Goal: Complete application form

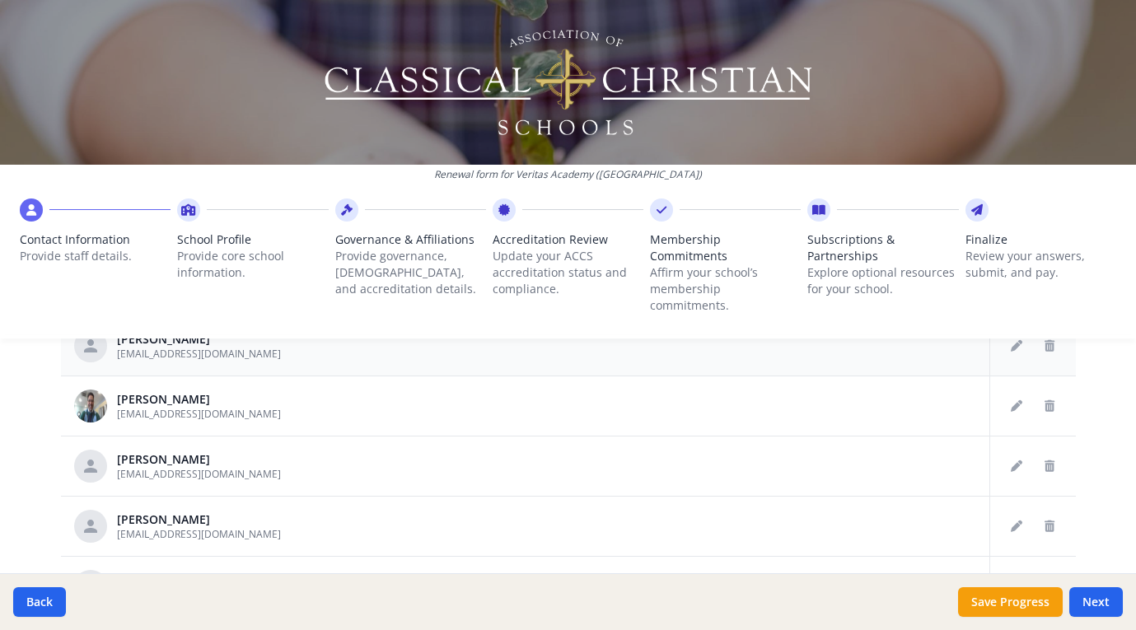
scroll to position [1073, 0]
click at [841, 256] on span "Subscriptions & Partnerships" at bounding box center [883, 248] width 151 height 33
click at [821, 208] on icon at bounding box center [818, 210] width 13 height 16
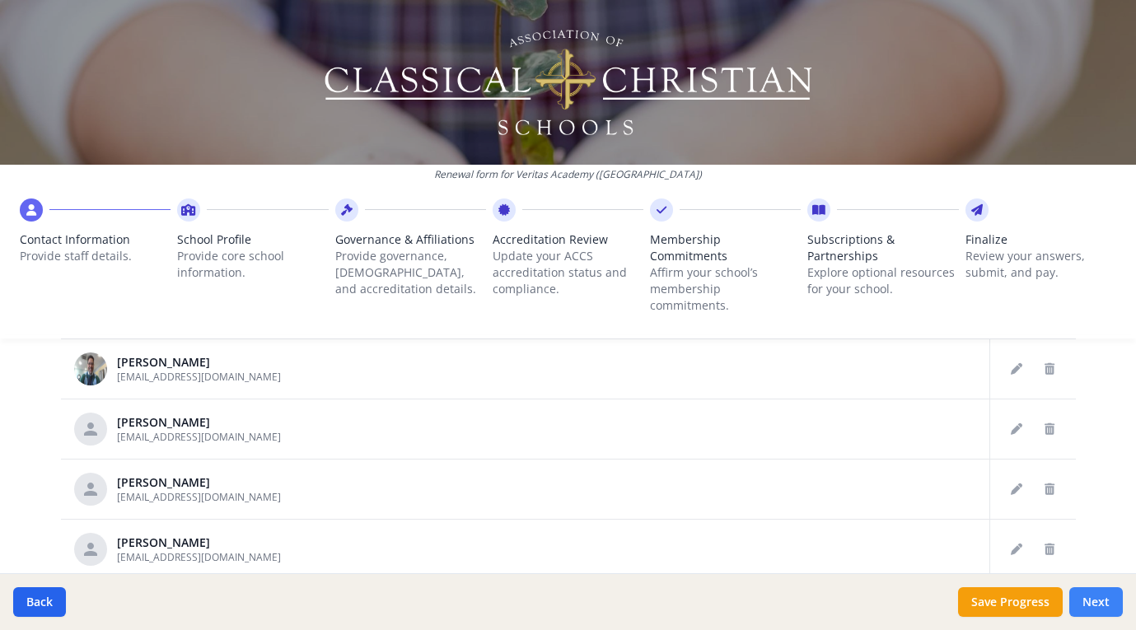
click at [1101, 600] on button "Next" at bounding box center [1097, 603] width 54 height 30
type input "[PHONE_NUMBER]"
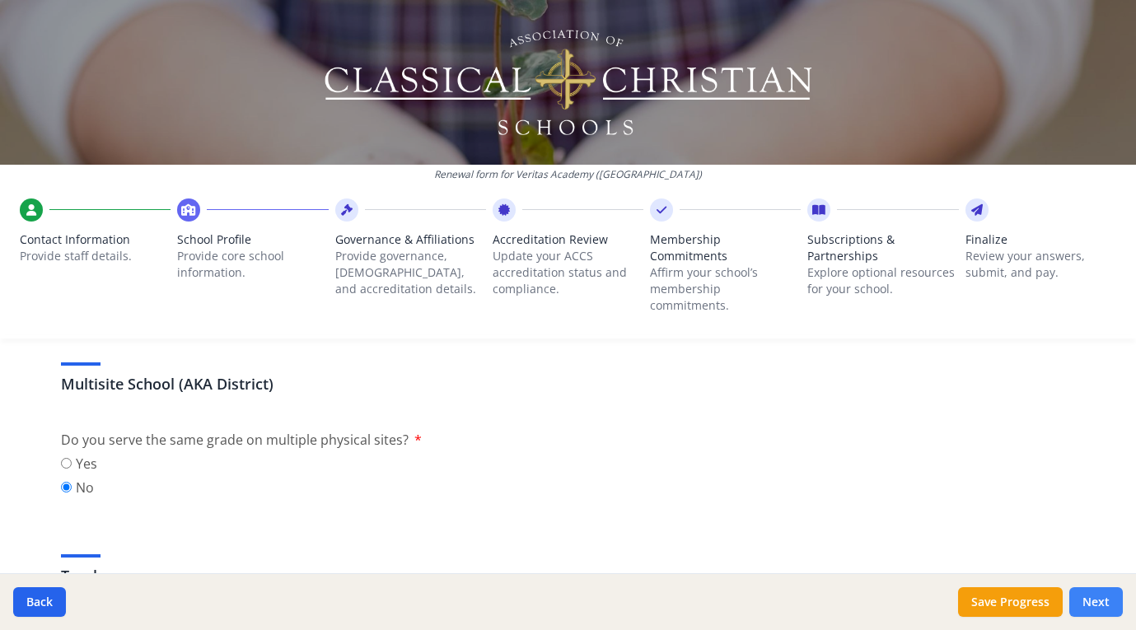
click at [1101, 600] on button "Next" at bounding box center [1097, 603] width 54 height 30
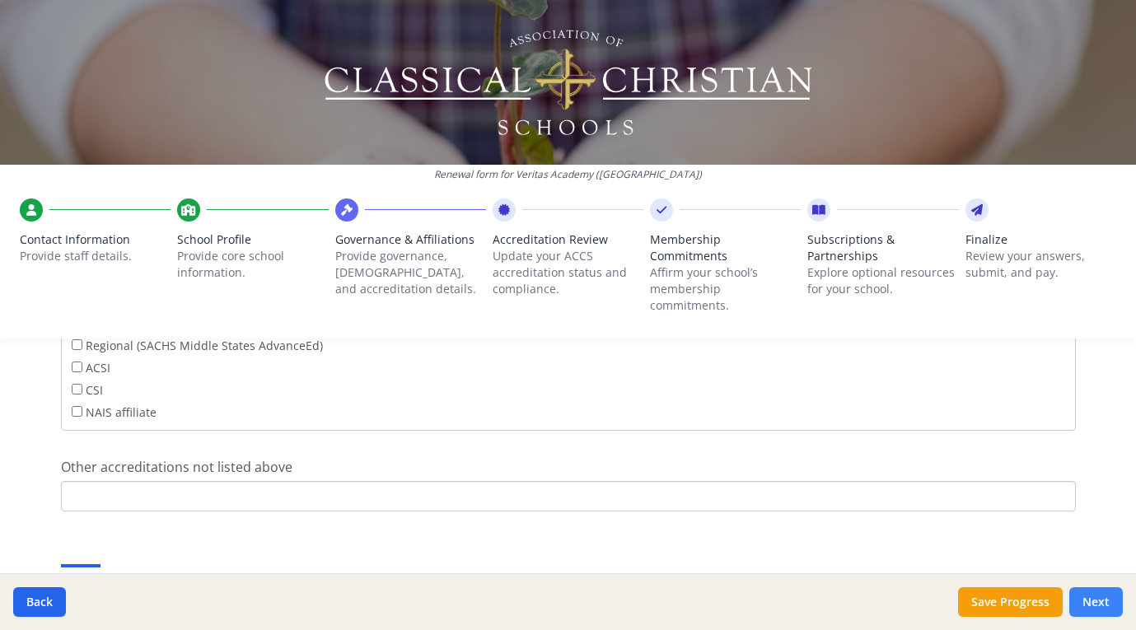
click at [1098, 601] on button "Next" at bounding box center [1097, 603] width 54 height 30
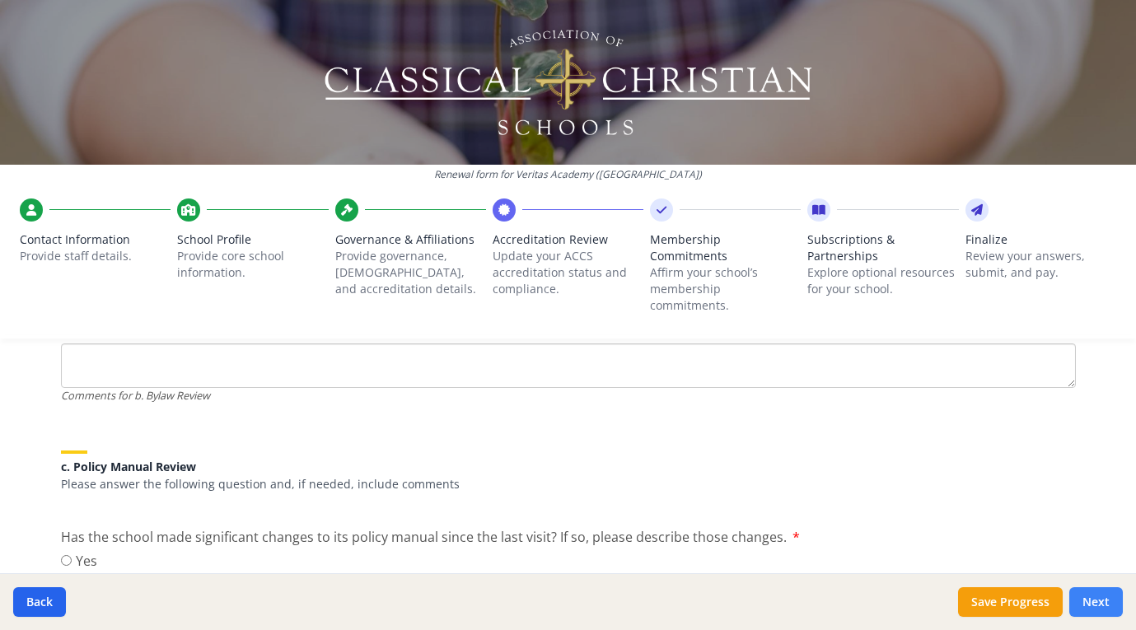
click at [1108, 605] on button "Next" at bounding box center [1097, 603] width 54 height 30
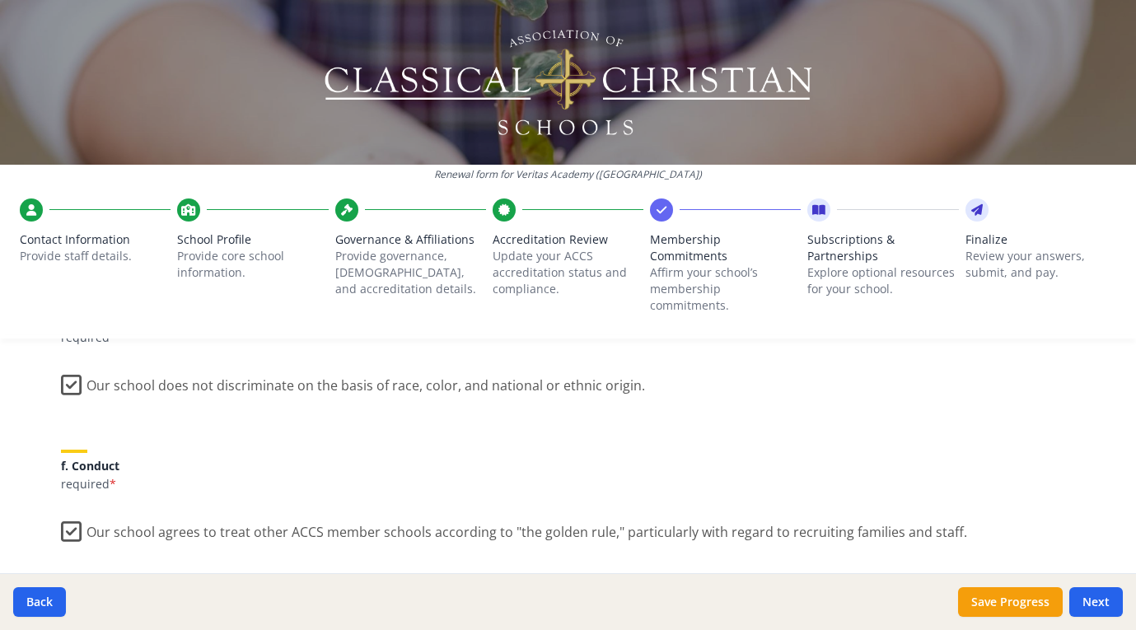
scroll to position [990, 0]
click at [1114, 602] on button "Next" at bounding box center [1097, 603] width 54 height 30
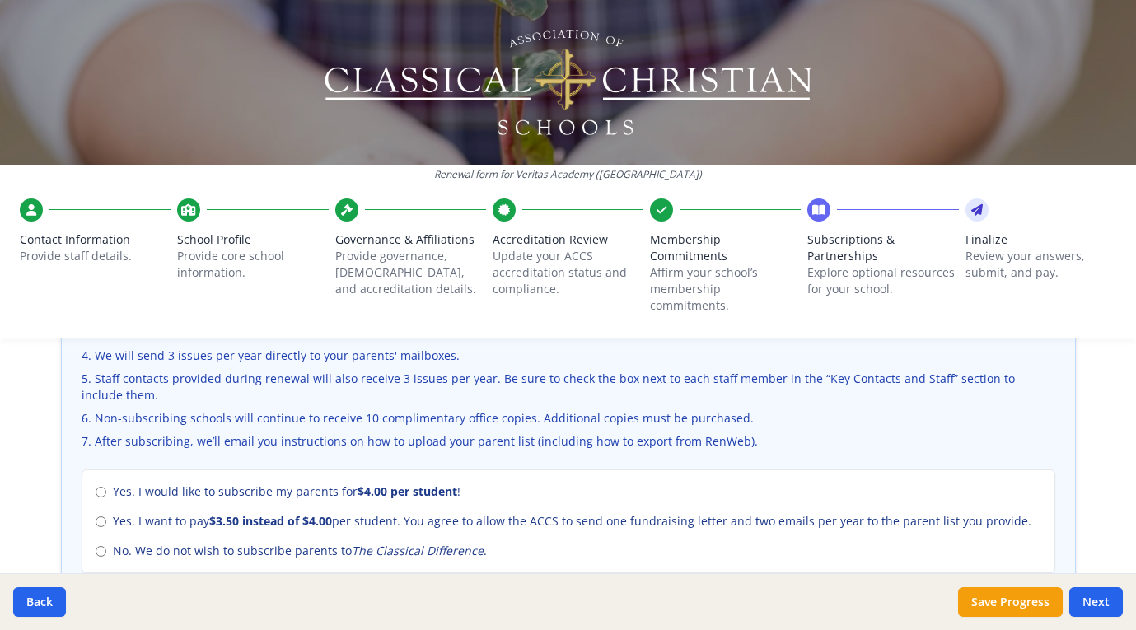
scroll to position [628, 0]
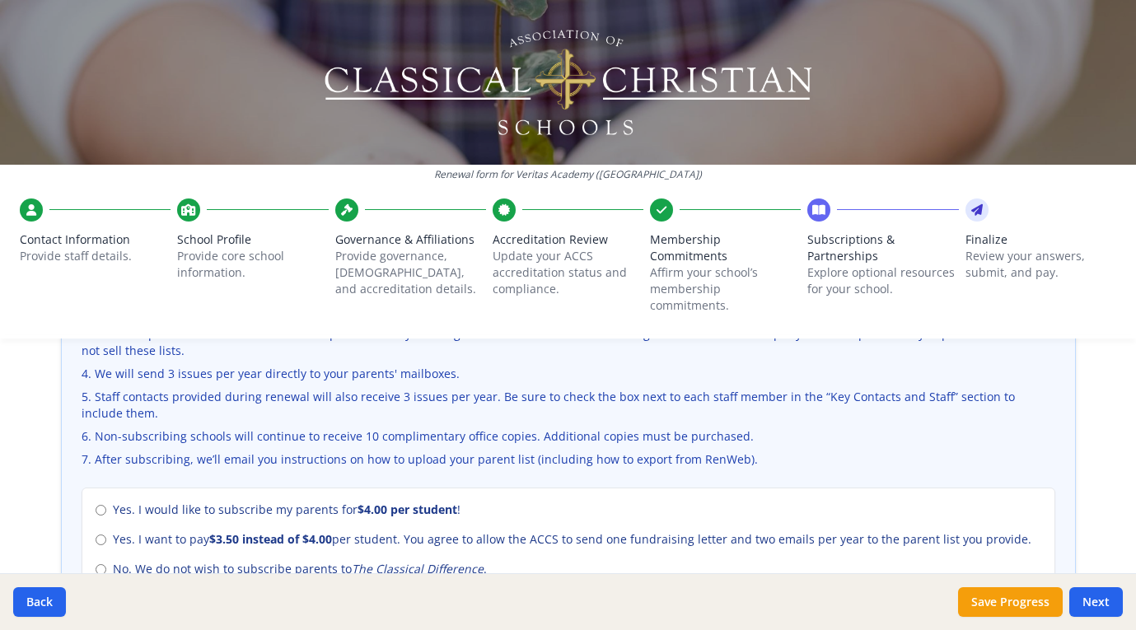
click at [97, 502] on label "Yes. I would like to subscribe my parents for $4.00 per student !" at bounding box center [569, 510] width 946 height 16
click at [97, 505] on input "Yes. I would like to subscribe my parents for $4.00 per student !" at bounding box center [101, 510] width 11 height 11
radio input "true"
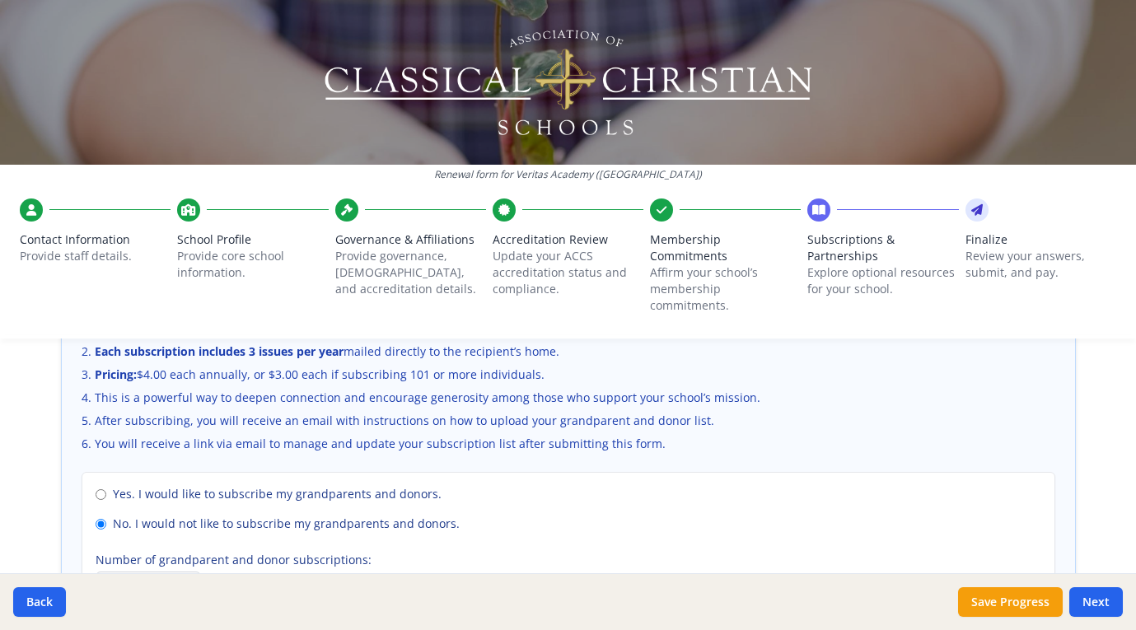
scroll to position [1159, 0]
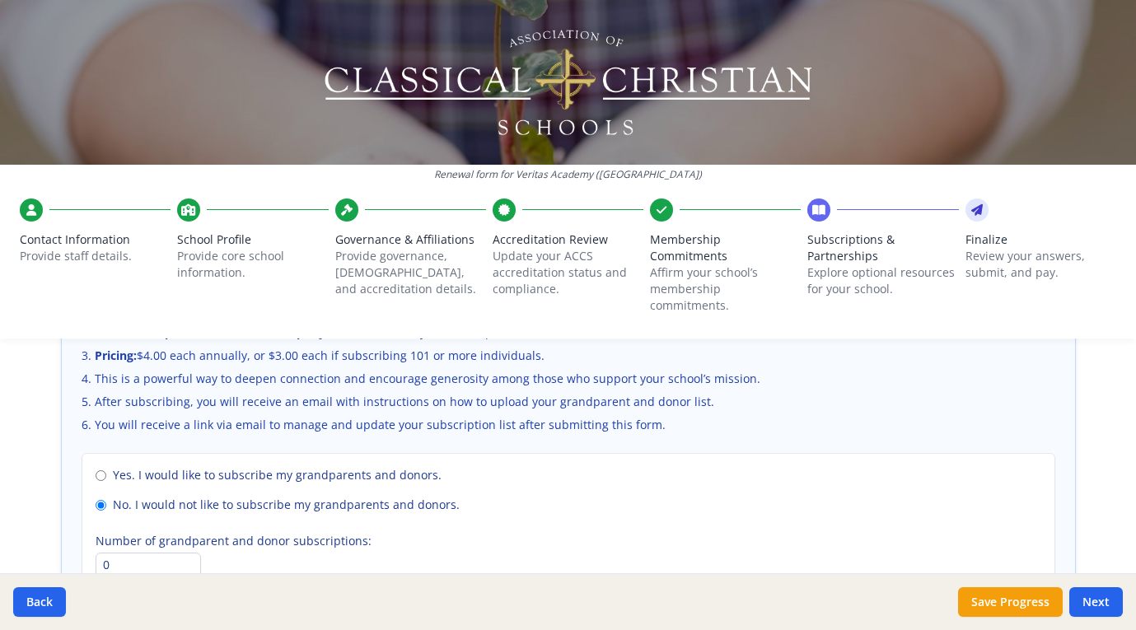
click at [100, 471] on input "Yes. I would like to subscribe my grandparents and donors." at bounding box center [101, 476] width 11 height 11
radio input "true"
radio input "false"
click at [119, 554] on input "0" at bounding box center [148, 565] width 105 height 25
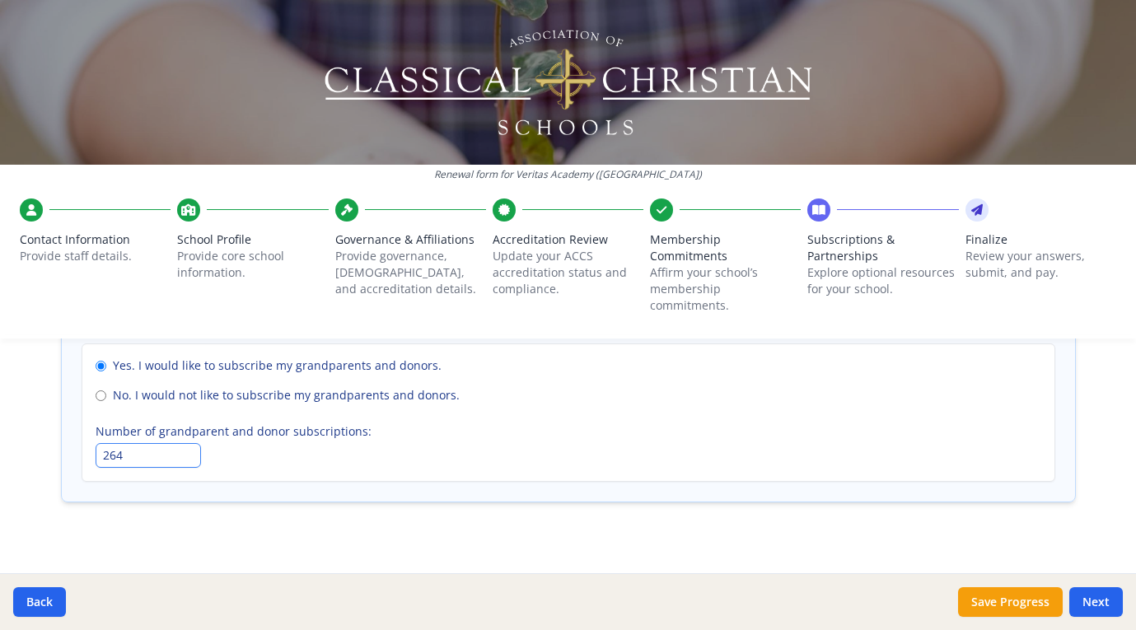
scroll to position [1267, 0]
type input "264"
click at [1096, 605] on button "Next" at bounding box center [1097, 603] width 54 height 30
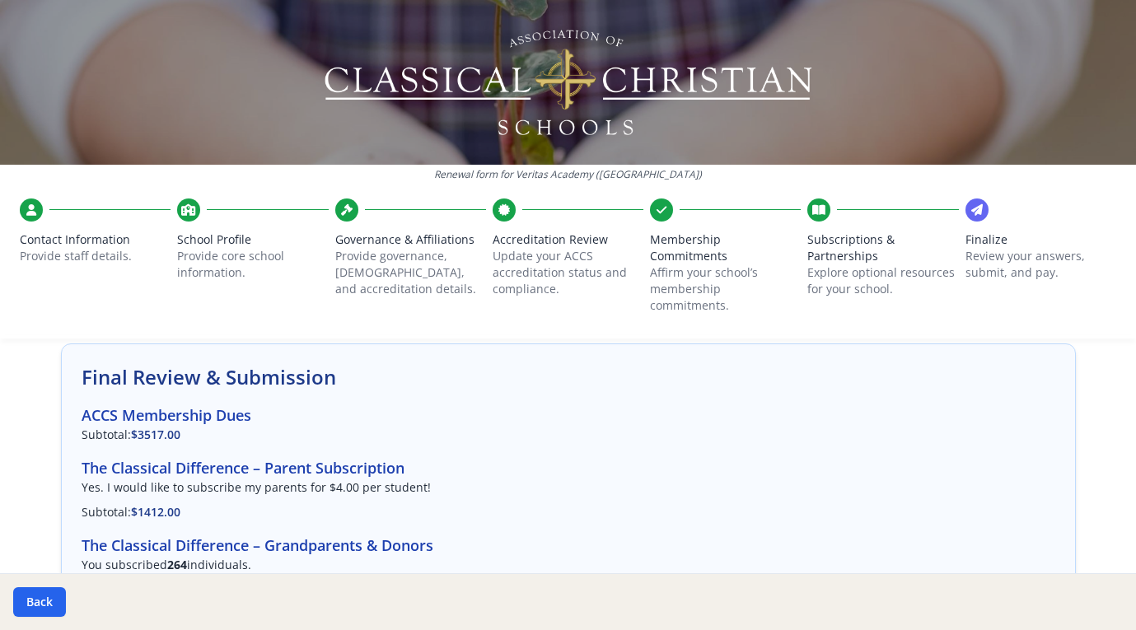
scroll to position [0, 0]
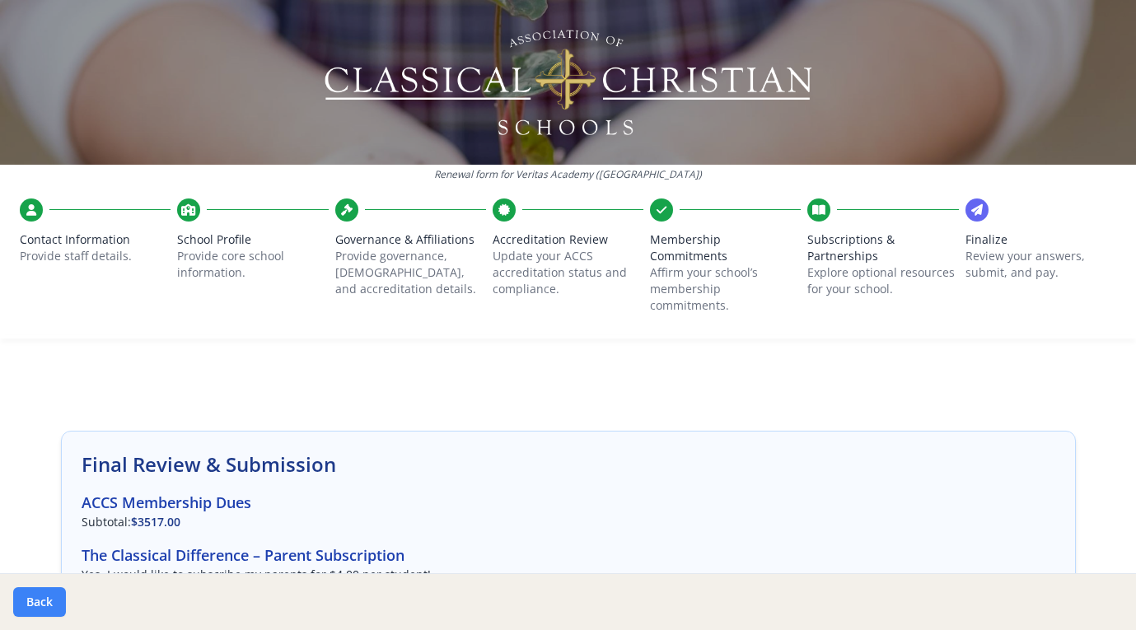
click at [36, 608] on button "Back" at bounding box center [39, 603] width 53 height 30
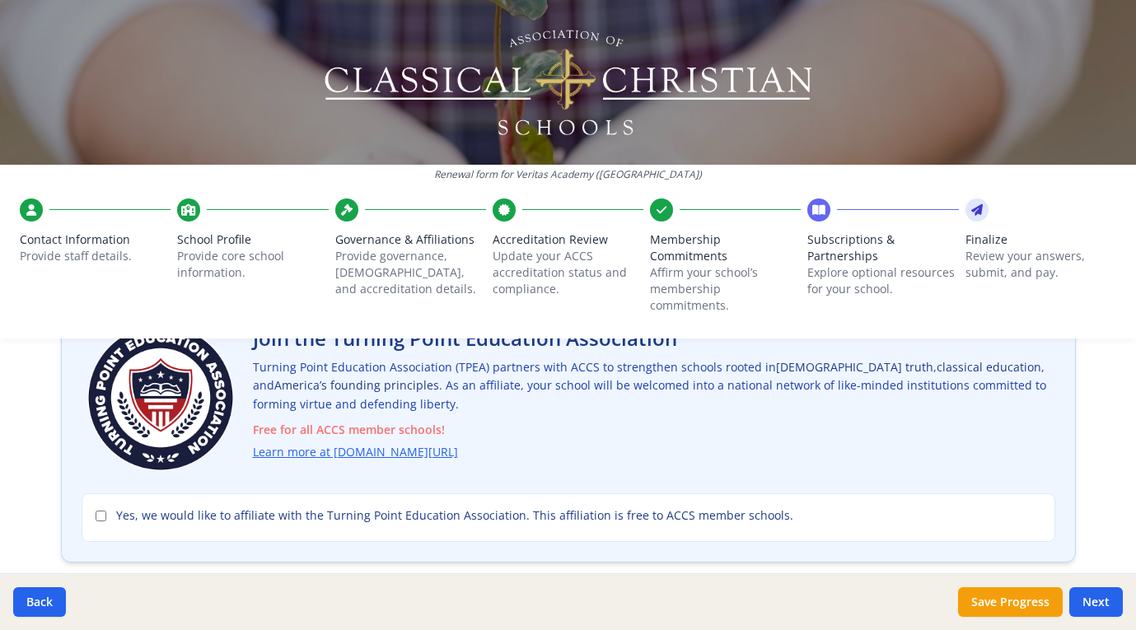
scroll to position [119, 0]
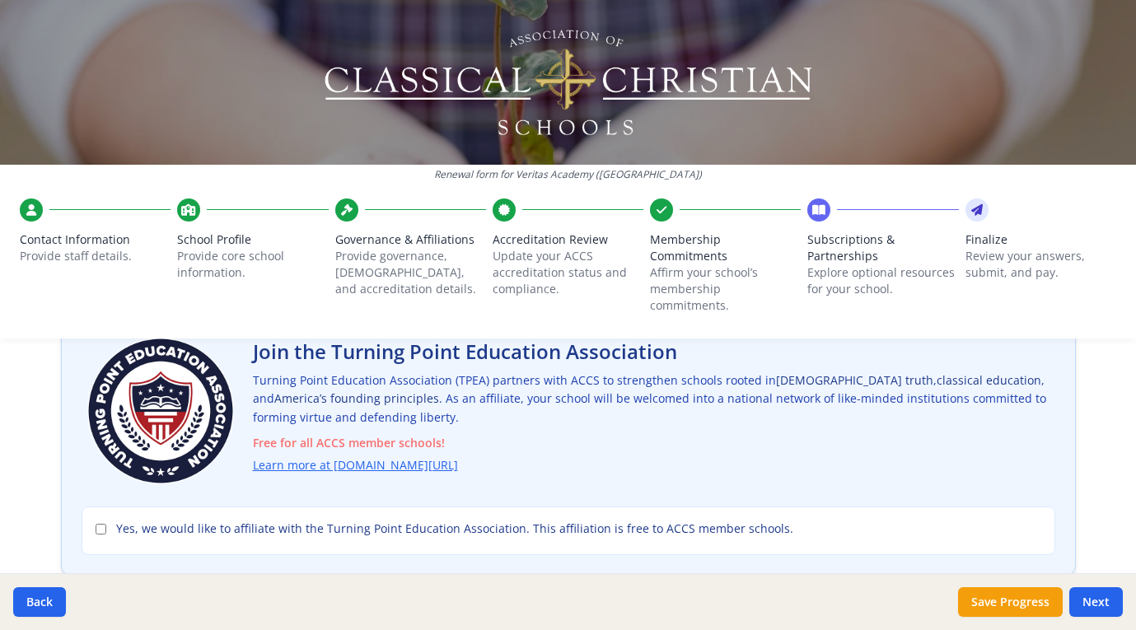
click at [97, 524] on input "Yes, we would like to affiliate with the Turning Point Education Association. T…" at bounding box center [101, 529] width 11 height 11
click at [101, 524] on input "Yes, we would like to affiliate with the Turning Point Education Association. T…" at bounding box center [101, 529] width 11 height 11
checkbox input "false"
click at [1111, 609] on button "Next" at bounding box center [1097, 603] width 54 height 30
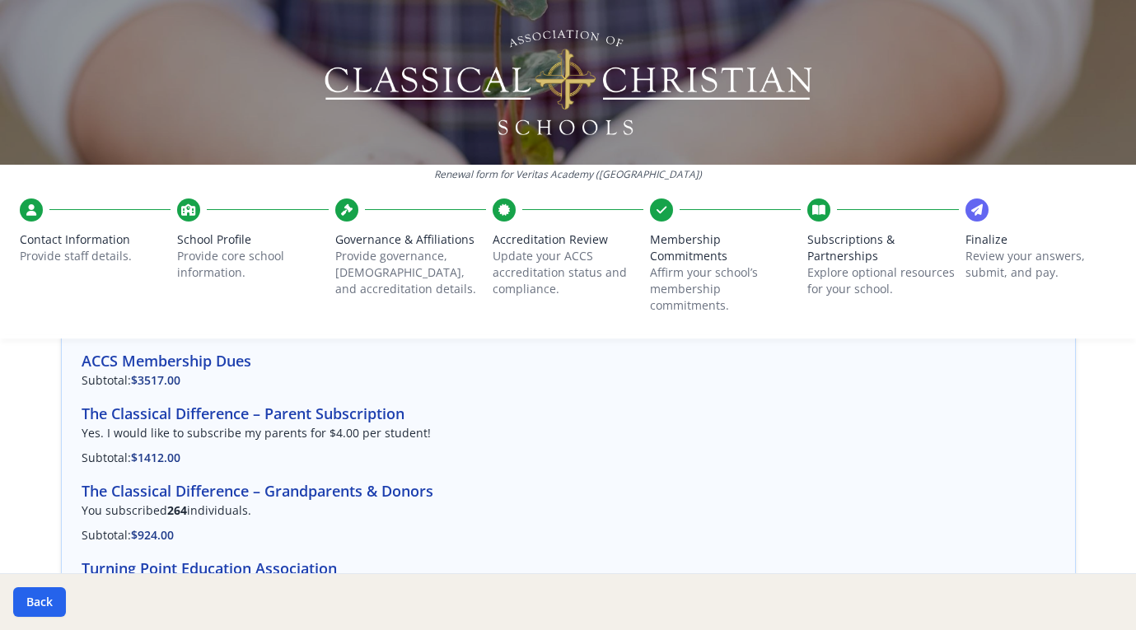
scroll to position [115, 0]
